Goal: Task Accomplishment & Management: Manage account settings

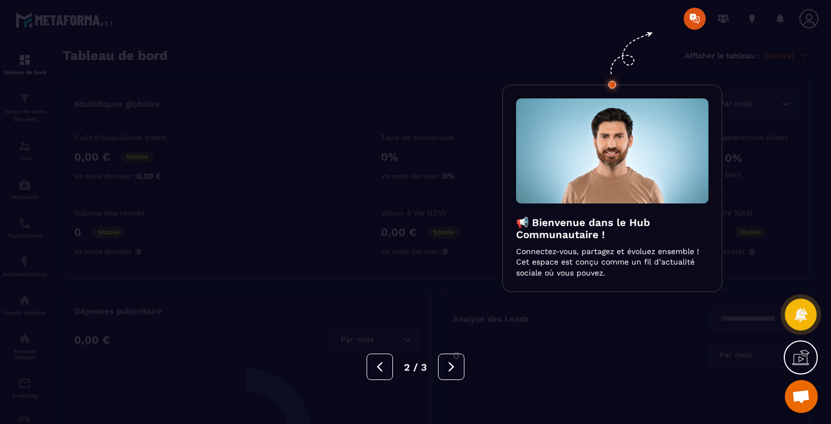
click at [547, 104] on img at bounding box center [612, 150] width 192 height 105
click at [528, 75] on div at bounding box center [415, 212] width 831 height 424
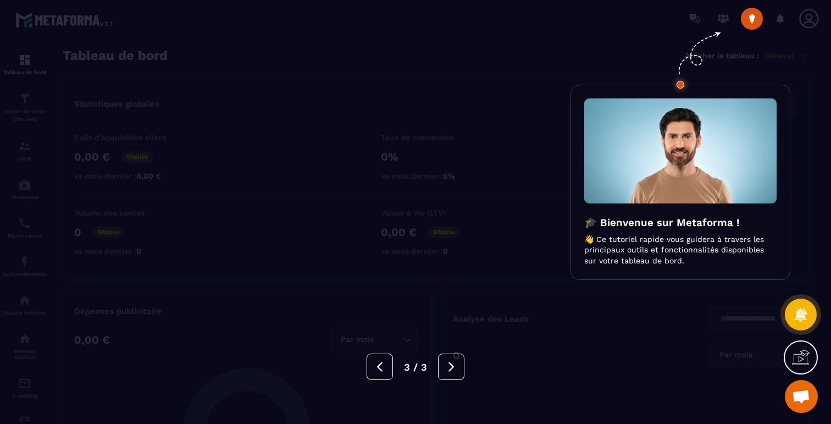
click at [806, 13] on div at bounding box center [415, 212] width 831 height 424
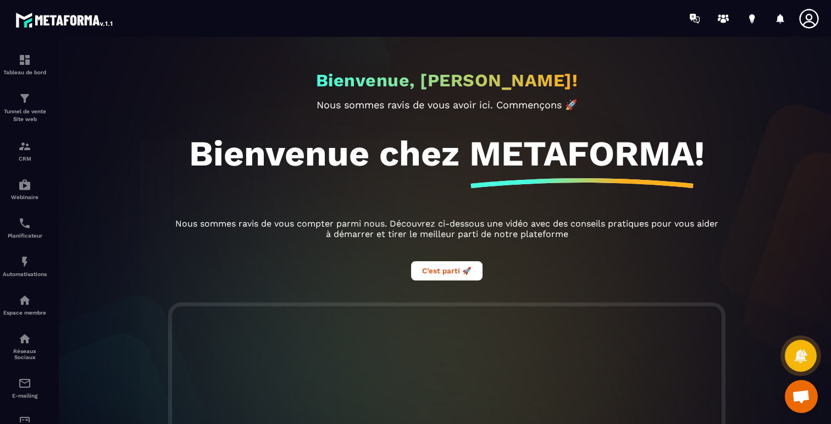
click at [806, 13] on icon at bounding box center [809, 19] width 22 height 22
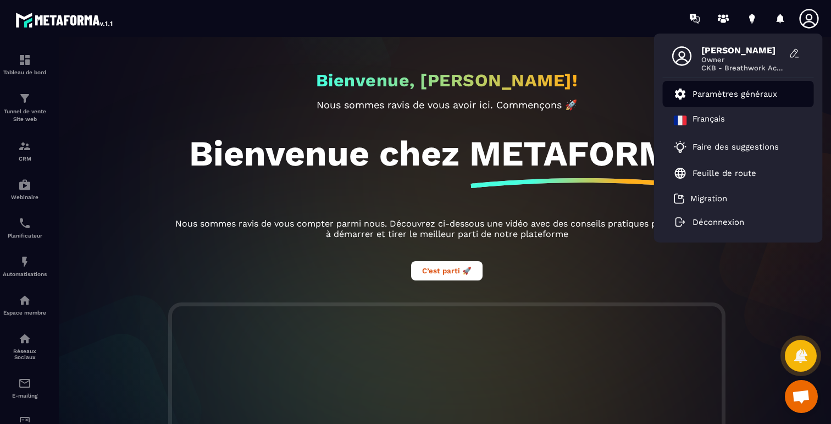
click at [760, 92] on p "Paramètres généraux" at bounding box center [735, 94] width 85 height 10
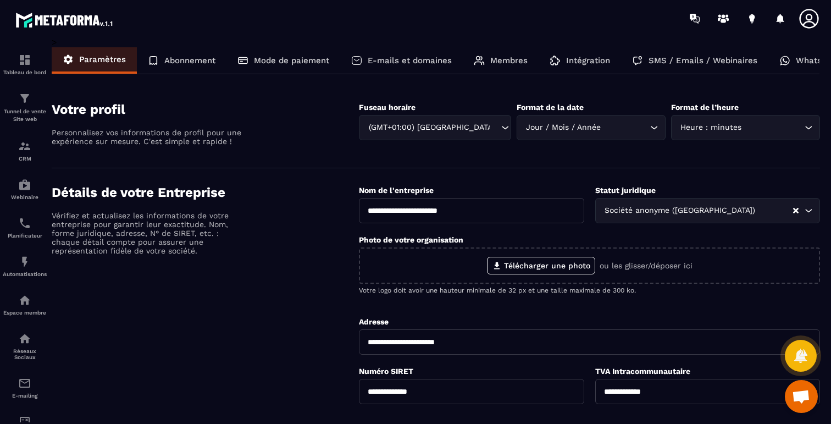
click at [414, 60] on p "E-mails et domaines" at bounding box center [410, 61] width 84 height 10
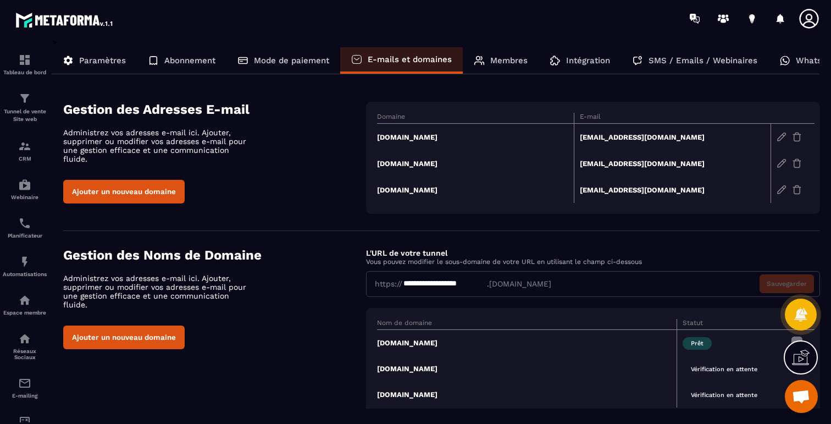
click at [709, 63] on p "SMS / Emails / Webinaires" at bounding box center [703, 61] width 109 height 10
